Goal: Task Accomplishment & Management: Complete application form

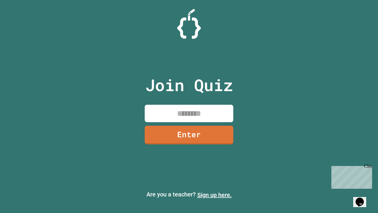
click at [215, 195] on link "Sign up here." at bounding box center [214, 194] width 35 height 7
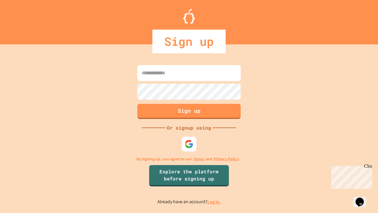
click at [215, 202] on link "Log in." at bounding box center [215, 202] width 14 height 6
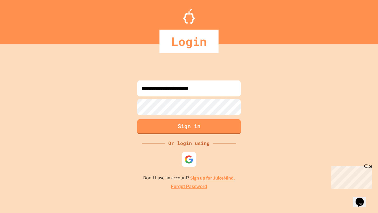
type input "**********"
